Goal: Task Accomplishment & Management: Complete application form

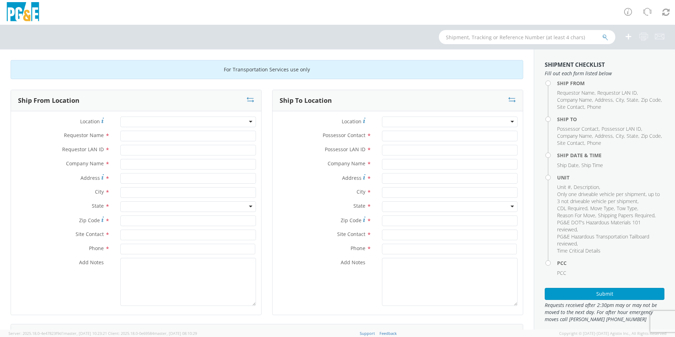
click at [161, 121] on div at bounding box center [188, 122] width 136 height 11
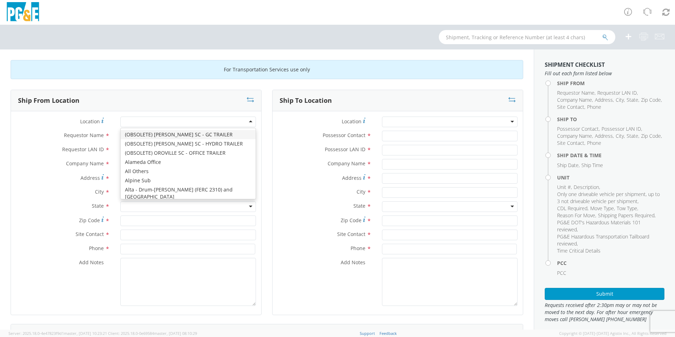
click at [248, 121] on div at bounding box center [188, 122] width 136 height 11
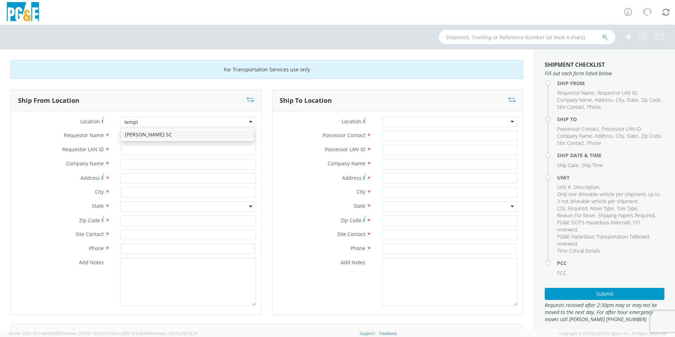
type input "[DEMOGRAPHIC_DATA]"
type input "PG&E"
type input "[STREET_ADDRESS]"
type input "PASO [PERSON_NAME]"
type input "93446"
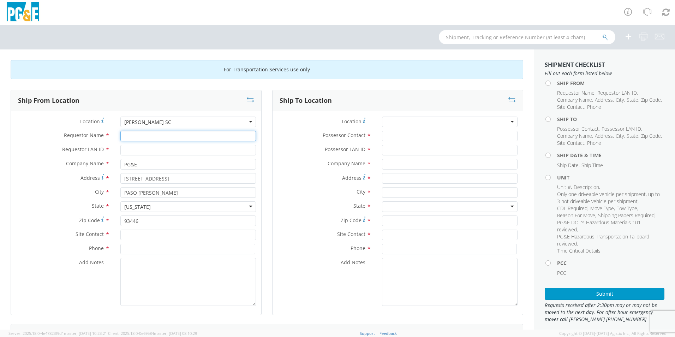
click at [129, 136] on input "Requestor Name *" at bounding box center [188, 136] width 136 height 11
type input "[PERSON_NAME]"
click at [123, 152] on input "Requestor LAN ID *" at bounding box center [188, 150] width 136 height 11
type input "D"
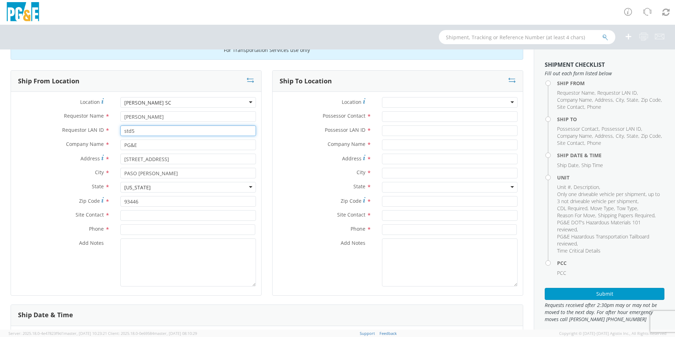
scroll to position [35, 0]
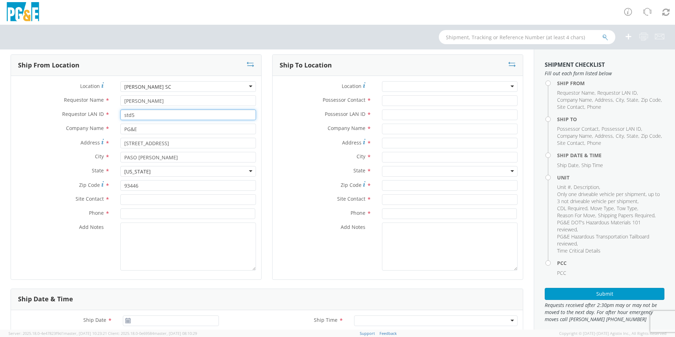
type input "std5"
drag, startPoint x: 130, startPoint y: 199, endPoint x: 168, endPoint y: 204, distance: 39.1
click at [132, 200] on input "text" at bounding box center [188, 199] width 136 height 11
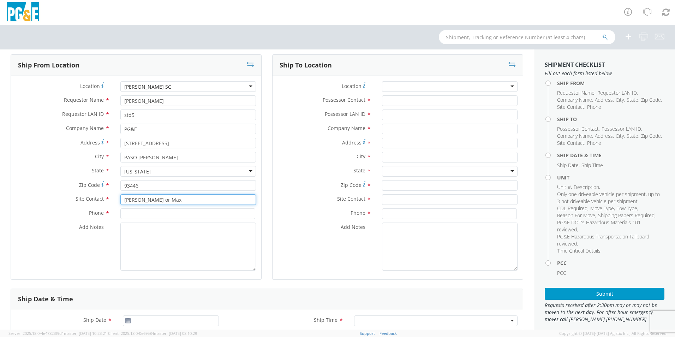
type input "[PERSON_NAME] or Max"
click at [129, 214] on input at bounding box center [187, 213] width 135 height 11
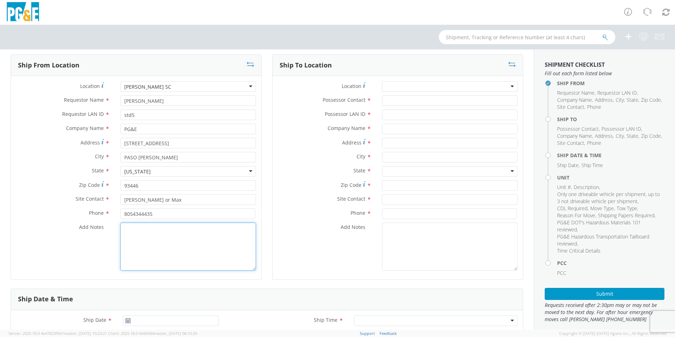
click at [161, 226] on textarea "Add Notes *" at bounding box center [188, 247] width 136 height 48
click at [131, 213] on input "8054344435" at bounding box center [187, 213] width 135 height 11
click at [141, 214] on input "805-4344435" at bounding box center [187, 213] width 135 height 11
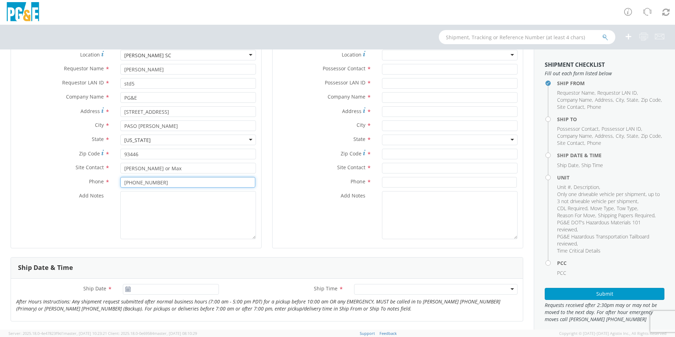
scroll to position [0, 0]
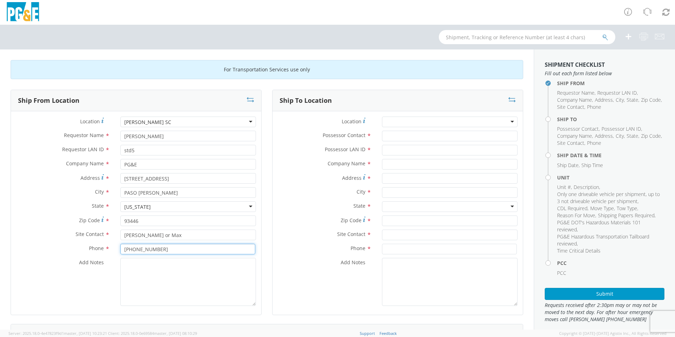
type input "[PHONE_NUMBER]"
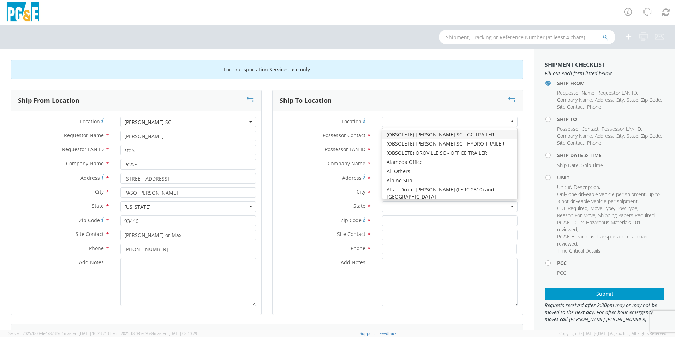
click at [507, 122] on div at bounding box center [450, 122] width 136 height 11
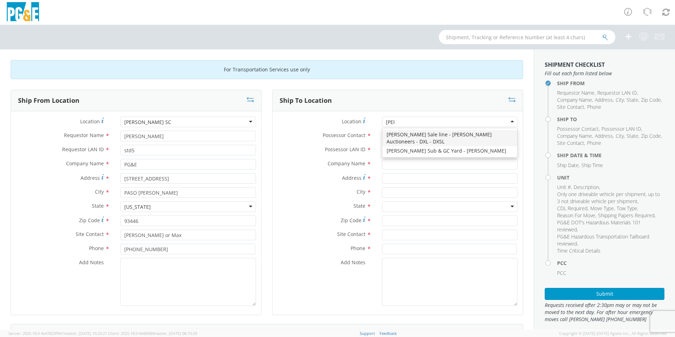
type input "dixo"
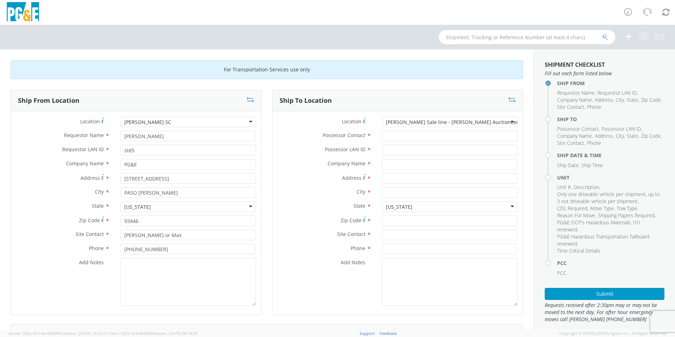
type input "PG&E"
type input "[STREET_ADDRESS][PERSON_NAME]"
type input "[PERSON_NAME]"
type input "95620"
type input "[PHONE_NUMBER]"
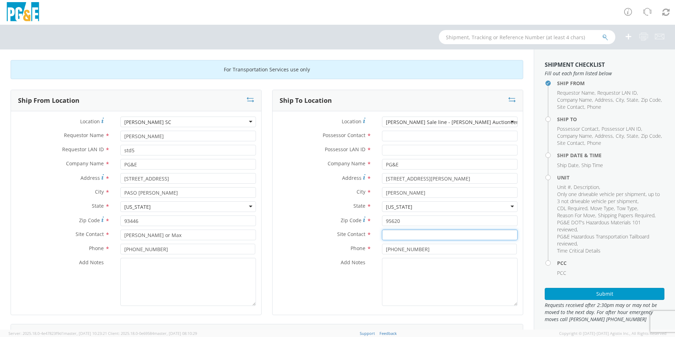
click at [388, 235] on input "text" at bounding box center [450, 235] width 136 height 11
type input "[PERSON_NAME]"
click at [415, 249] on input "[PHONE_NUMBER]" at bounding box center [449, 249] width 135 height 11
type input "[PHONE_NUMBER]"
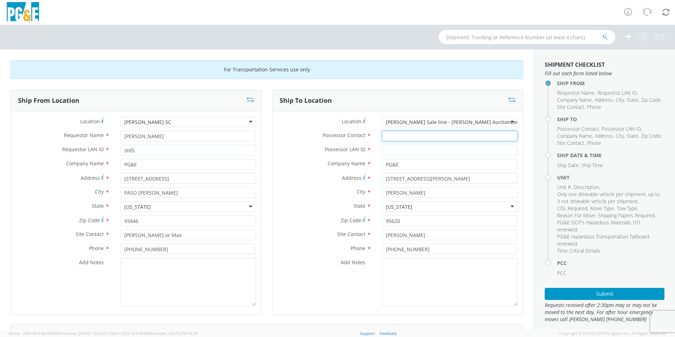
click at [384, 136] on input "Possessor Contact *" at bounding box center [450, 136] width 136 height 11
type input "[PERSON_NAME]"
click at [384, 148] on input "Possessor LAN ID *" at bounding box center [450, 150] width 136 height 11
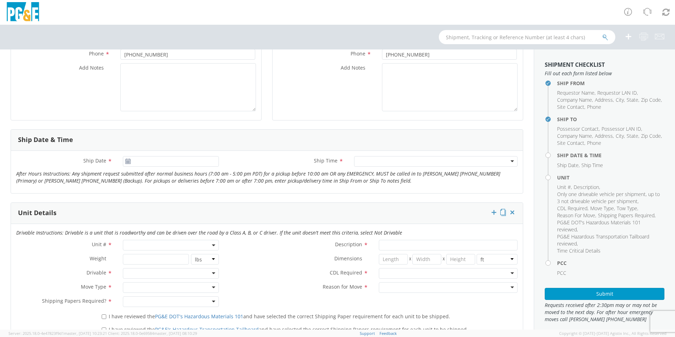
scroll to position [212, 0]
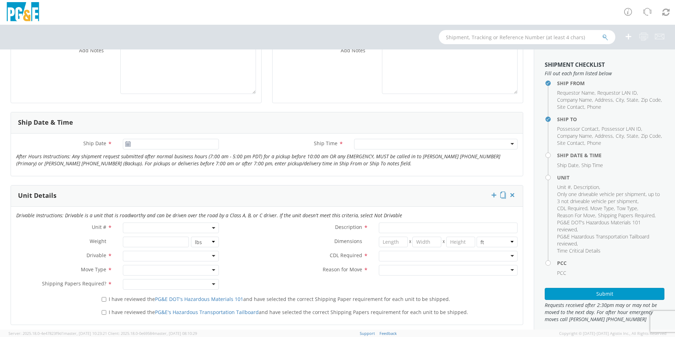
type input "std5"
click at [126, 145] on use at bounding box center [127, 143] width 5 height 5
click at [126, 144] on icon at bounding box center [128, 144] width 6 height 6
click at [135, 144] on input "[DATE]" at bounding box center [171, 144] width 96 height 11
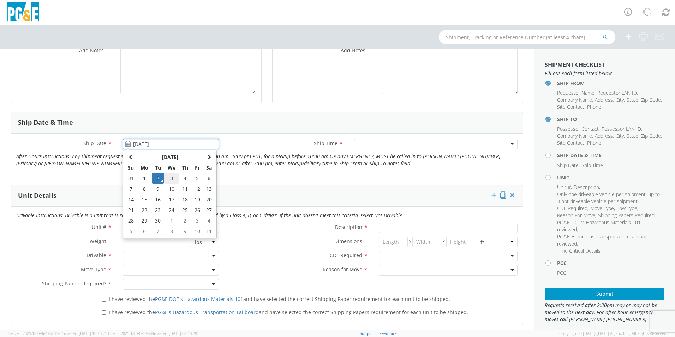
click at [169, 177] on td "3" at bounding box center [171, 178] width 15 height 11
type input "[DATE]"
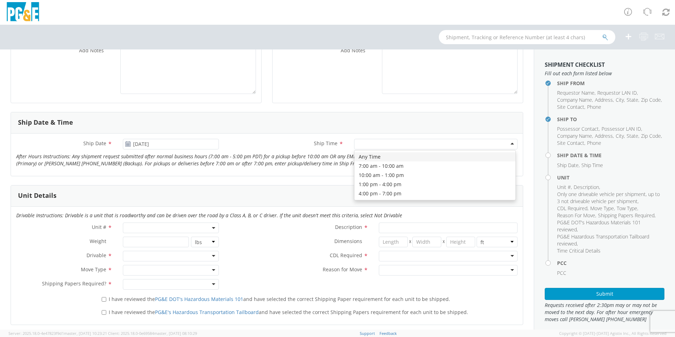
click at [452, 146] on div at bounding box center [436, 144] width 164 height 11
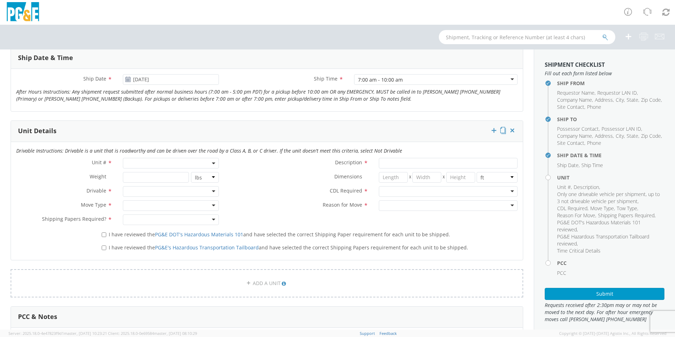
scroll to position [283, 0]
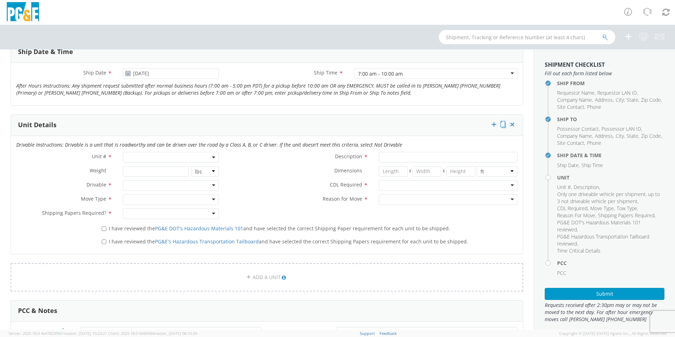
click at [144, 157] on span at bounding box center [171, 157] width 96 height 11
click at [140, 171] on input "search" at bounding box center [170, 169] width 91 height 11
type input "B32518"
type input "PICKUP; COMPACT 4X2"
type input "5400"
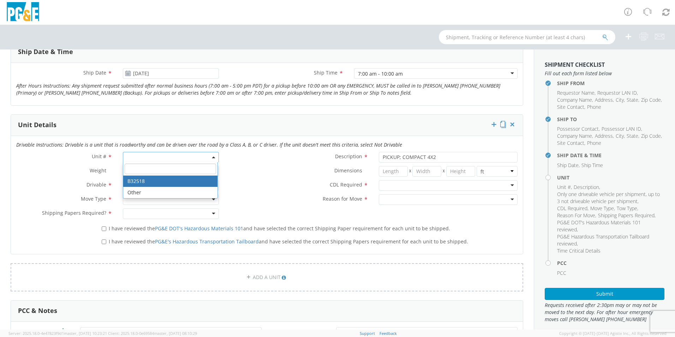
select select "B32518"
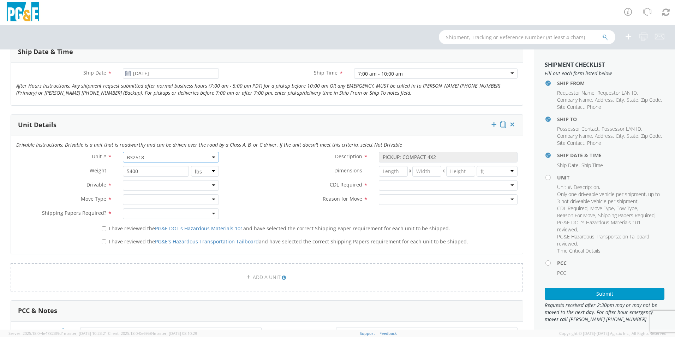
click at [190, 185] on div at bounding box center [171, 185] width 96 height 11
click at [177, 199] on div at bounding box center [171, 199] width 96 height 11
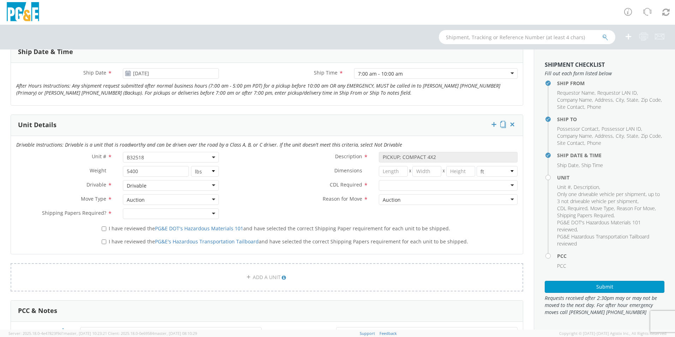
click at [209, 214] on div at bounding box center [171, 213] width 96 height 11
click at [103, 229] on input "I have reviewed the PG&E DOT's Hazardous Materials 101 and have selected the co…" at bounding box center [104, 228] width 5 height 5
checkbox input "true"
click at [102, 242] on input "I have reviewed the PG&E's Hazardous Transportation Tailboard and have selected…" at bounding box center [104, 241] width 5 height 5
checkbox input "true"
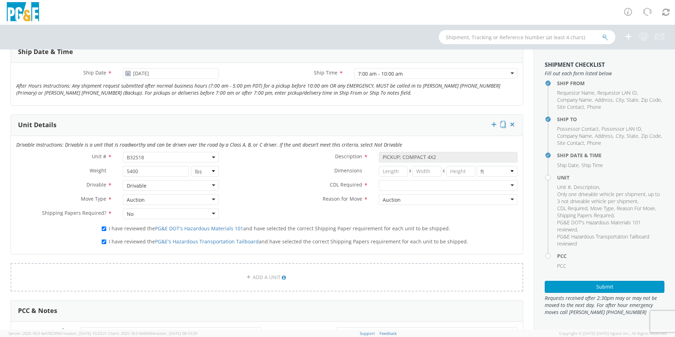
click at [507, 184] on div at bounding box center [448, 185] width 139 height 11
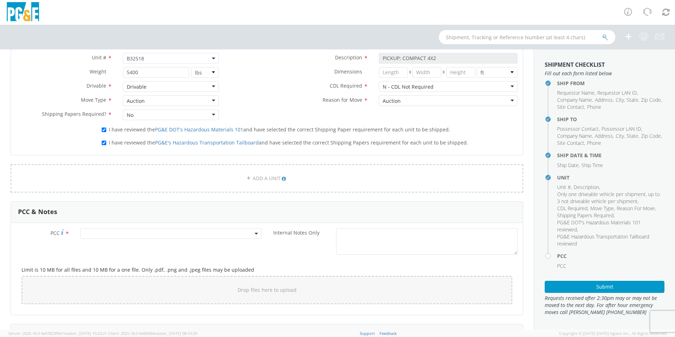
scroll to position [424, 0]
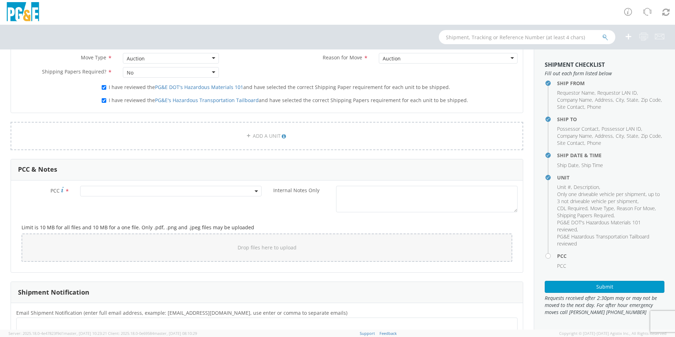
click at [97, 190] on span at bounding box center [171, 191] width 182 height 11
click at [98, 204] on input "number" at bounding box center [170, 202] width 176 height 11
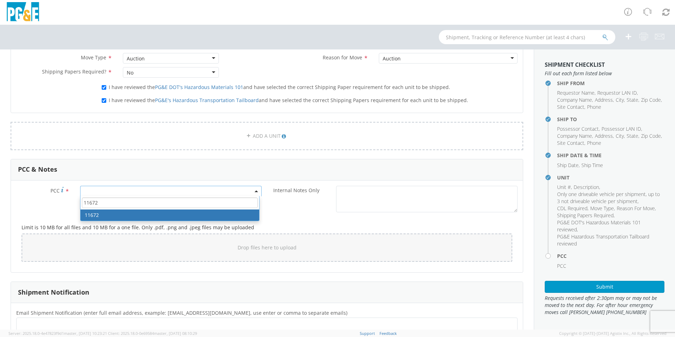
type input "11672"
select select "11672"
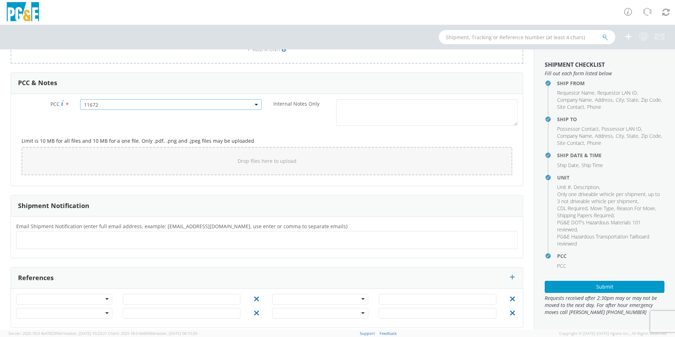
scroll to position [517, 0]
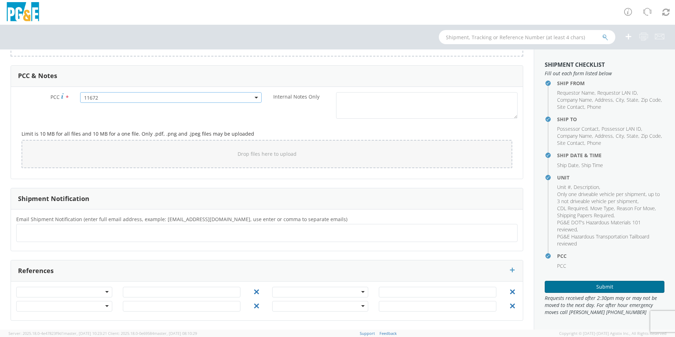
click at [608, 285] on button "Submit" at bounding box center [605, 287] width 120 height 12
